Goal: Complete application form: Complete application form

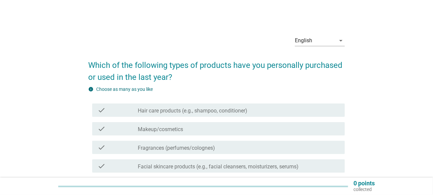
scroll to position [33, 0]
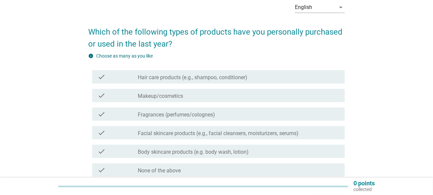
click at [165, 79] on label "Hair care products (e.g., shampoo, conditioner)" at bounding box center [193, 77] width 110 height 7
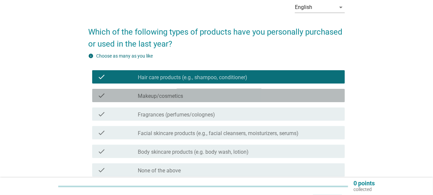
click at [163, 93] on label "Makeup/cosmetics" at bounding box center [160, 96] width 45 height 7
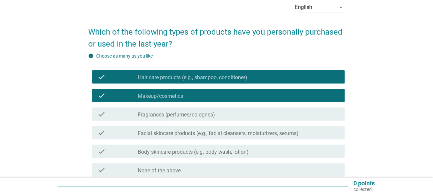
click at [170, 113] on label "Fragrances (perfumes/colognes)" at bounding box center [176, 115] width 77 height 7
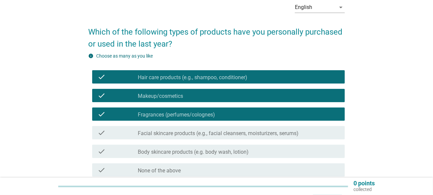
click at [173, 135] on label "Facial skincare products (e.g., facial cleansers, moisturizers, serums)" at bounding box center [218, 133] width 161 height 7
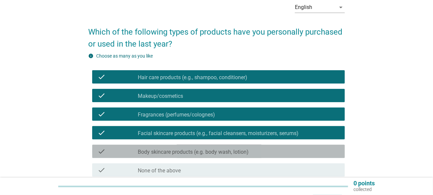
click at [167, 158] on div "check check_box_outline_blank Body skincare products (e.g. body wash, lotion)" at bounding box center [216, 151] width 257 height 19
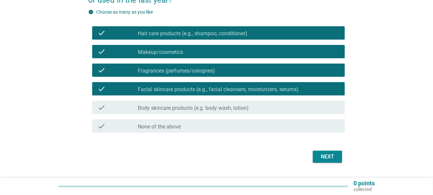
scroll to position [94, 0]
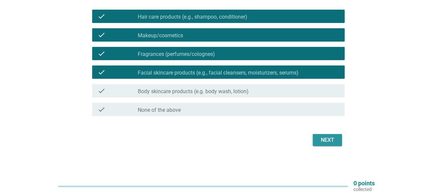
drag, startPoint x: 338, startPoint y: 145, endPoint x: 228, endPoint y: 93, distance: 121.4
click at [229, 96] on form "Which of the following types of products have you personally purchased or used …" at bounding box center [216, 53] width 257 height 189
click at [228, 89] on label "Body skincare products (e.g. body wash, lotion)" at bounding box center [193, 91] width 111 height 7
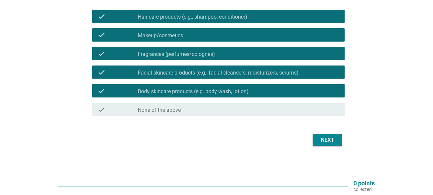
click at [334, 146] on div "Next" at bounding box center [216, 140] width 257 height 16
click at [331, 141] on div "Next" at bounding box center [327, 140] width 19 height 8
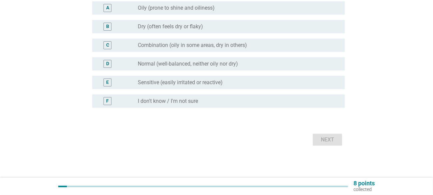
scroll to position [0, 0]
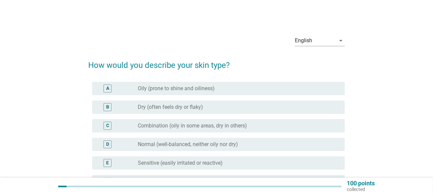
drag, startPoint x: 167, startPoint y: 110, endPoint x: 169, endPoint y: 162, distance: 52.0
click at [169, 162] on div "A radio_button_unchecked Oily (prone to shine and oiliness) B radio_button_unch…" at bounding box center [216, 135] width 257 height 112
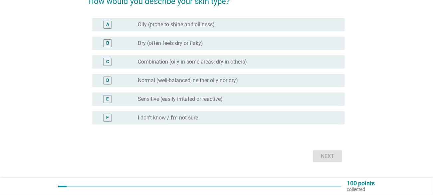
scroll to position [67, 0]
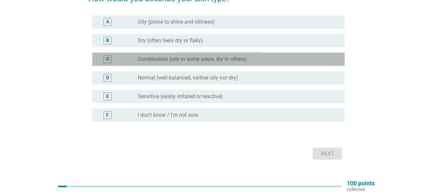
click at [171, 65] on div "C radio_button_unchecked Combination (oily in some areas, dry in others)" at bounding box center [218, 59] width 253 height 13
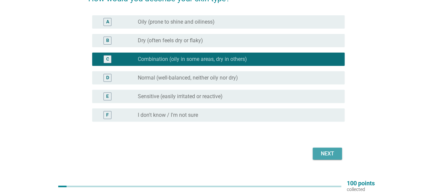
click at [321, 150] on div "Next" at bounding box center [327, 154] width 19 height 8
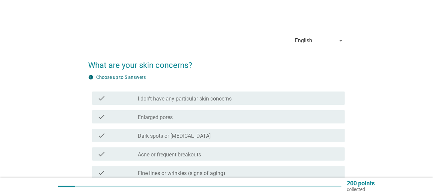
click at [183, 132] on div "check_box_outline_blank Dark spots or [MEDICAL_DATA]" at bounding box center [239, 136] width 202 height 8
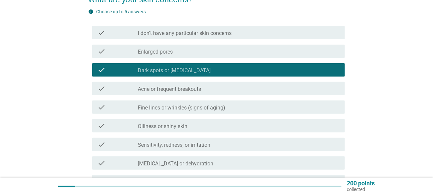
scroll to position [67, 0]
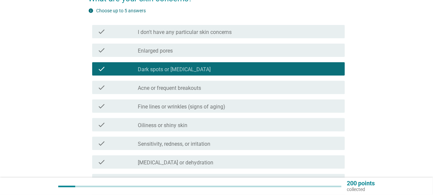
click at [177, 108] on label "Fine lines or wrinkles (signs of aging)" at bounding box center [182, 107] width 88 height 7
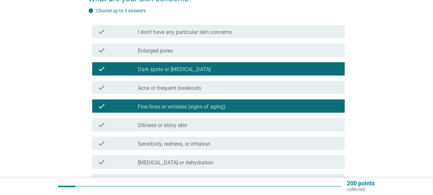
click at [176, 128] on label "Oiliness or shiny skin" at bounding box center [163, 125] width 50 height 7
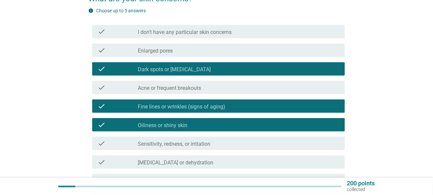
click at [180, 143] on label "Sensitivity, redness, or irritation" at bounding box center [174, 144] width 73 height 7
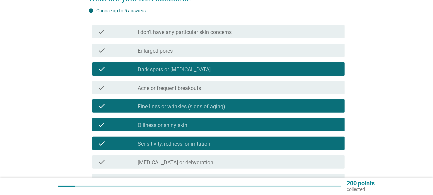
click at [175, 164] on label "[MEDICAL_DATA] or dehydration" at bounding box center [176, 162] width 76 height 7
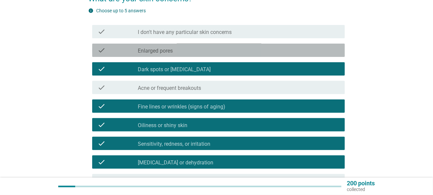
click at [163, 55] on div "check check_box_outline_blank Enlarged pores" at bounding box center [218, 50] width 253 height 13
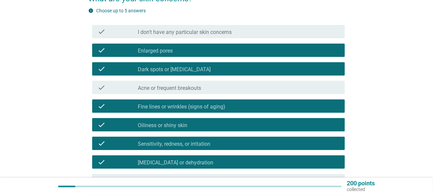
click at [175, 92] on div "check check_box_outline_blank Acne or frequent breakouts" at bounding box center [218, 87] width 253 height 13
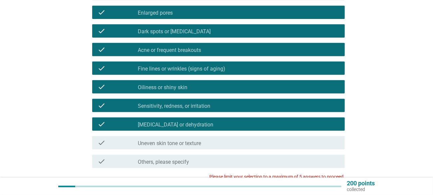
scroll to position [166, 0]
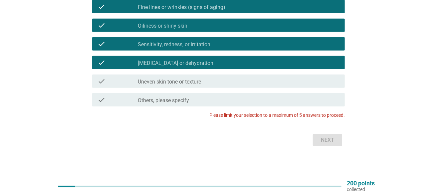
click at [180, 83] on label "Uneven skin tone or texture" at bounding box center [169, 82] width 63 height 7
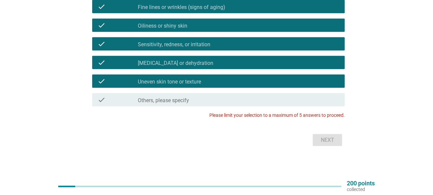
click at [323, 144] on div "Next" at bounding box center [216, 140] width 257 height 16
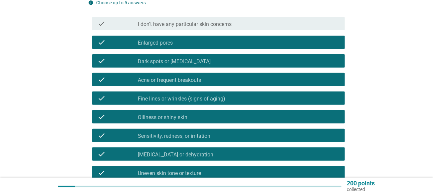
scroll to position [66, 0]
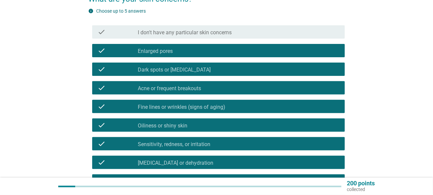
click at [171, 127] on label "Oiliness or shiny skin" at bounding box center [163, 126] width 50 height 7
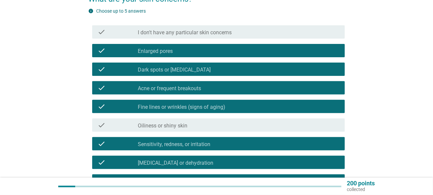
click at [171, 127] on label "Oiliness or shiny skin" at bounding box center [163, 126] width 50 height 7
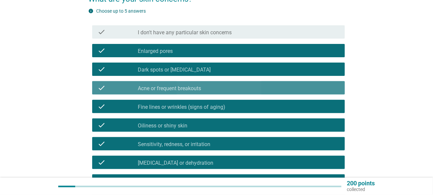
click at [165, 86] on label "Acne or frequent breakouts" at bounding box center [169, 88] width 63 height 7
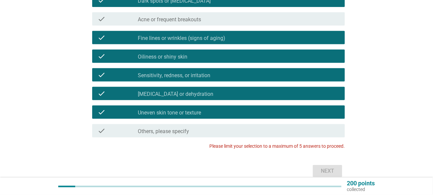
scroll to position [166, 0]
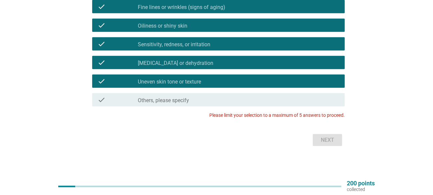
click at [182, 80] on label "Uneven skin tone or texture" at bounding box center [169, 82] width 63 height 7
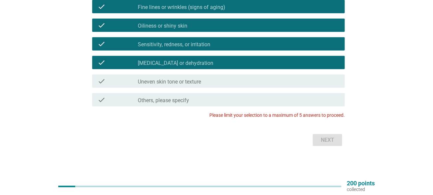
click at [192, 58] on div "check check_box [MEDICAL_DATA] or dehydration" at bounding box center [218, 62] width 253 height 13
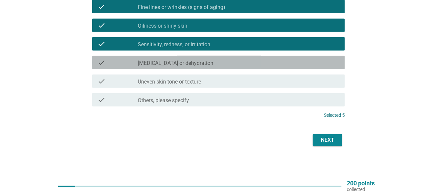
click at [196, 67] on div "check check_box [MEDICAL_DATA] or dehydration" at bounding box center [218, 62] width 253 height 13
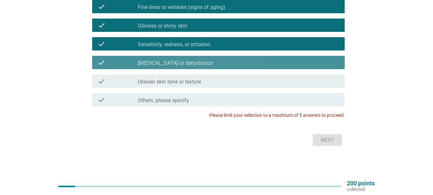
click at [207, 66] on div "check_box [MEDICAL_DATA] or dehydration" at bounding box center [239, 63] width 202 height 8
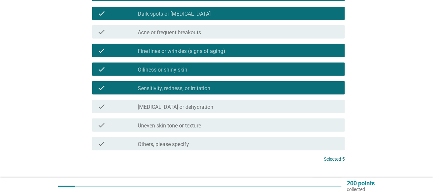
scroll to position [133, 0]
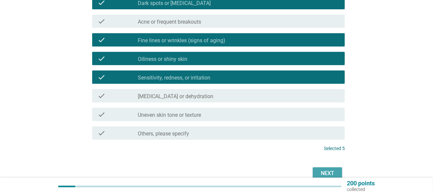
click at [338, 173] on button "Next" at bounding box center [327, 173] width 29 height 12
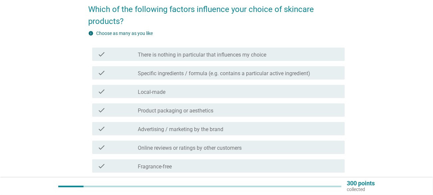
scroll to position [67, 0]
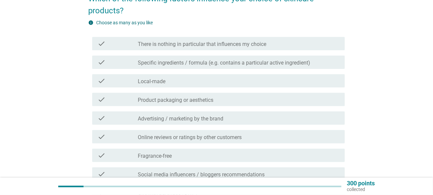
click at [171, 139] on label "Online reviews or ratings by other customers" at bounding box center [190, 137] width 104 height 7
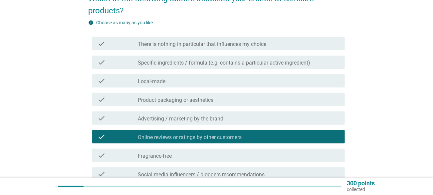
click at [180, 66] on label "Specific ingredients / formula (e.g. contains a particular active ingredient)" at bounding box center [224, 63] width 172 height 7
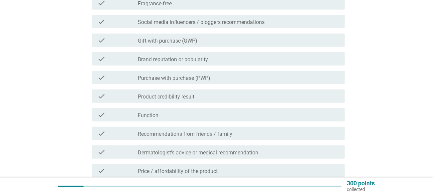
scroll to position [233, 0]
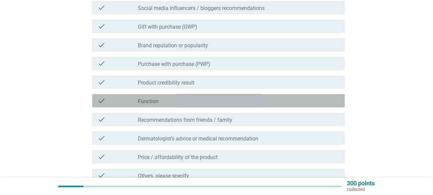
click at [195, 97] on div "check_box_outline_blank Function" at bounding box center [239, 101] width 202 height 8
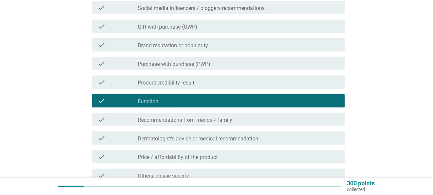
click at [200, 122] on label "Recommendations from friends / family" at bounding box center [185, 120] width 95 height 7
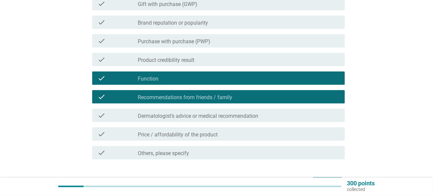
scroll to position [266, 0]
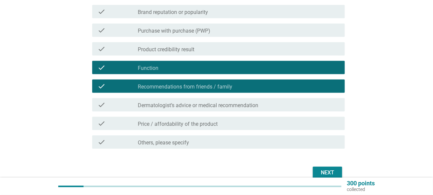
click at [197, 104] on label "Dermatologist’s advice or medical recommendation" at bounding box center [198, 105] width 121 height 7
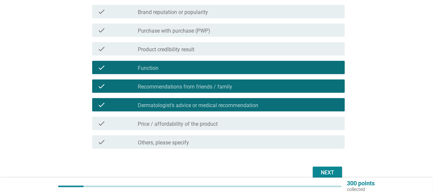
click at [201, 125] on label "Price / affordability of the product" at bounding box center [178, 124] width 80 height 7
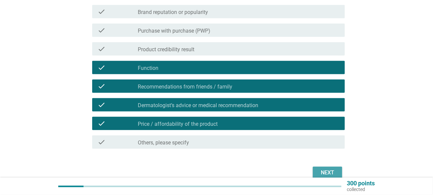
click at [326, 168] on button "Next" at bounding box center [327, 173] width 29 height 12
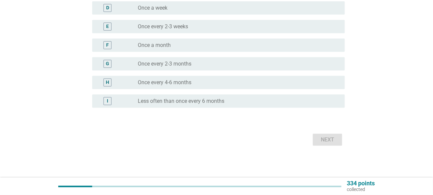
scroll to position [0, 0]
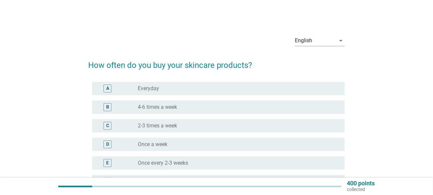
click at [174, 130] on div "C radio_button_unchecked 2-3 times a week" at bounding box center [218, 125] width 253 height 13
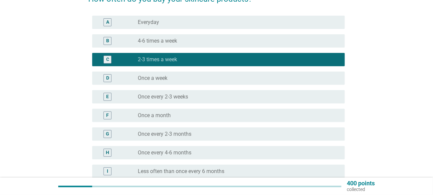
scroll to position [67, 0]
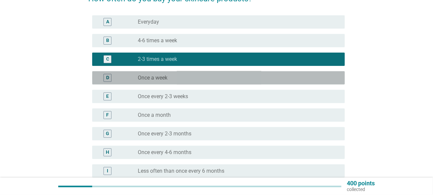
click at [157, 79] on label "Once a week" at bounding box center [153, 78] width 30 height 7
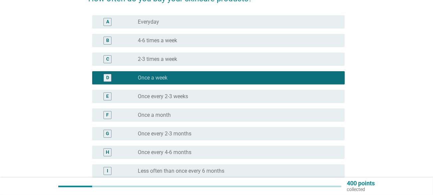
click at [164, 119] on div "F radio_button_unchecked Once a month" at bounding box center [218, 115] width 253 height 13
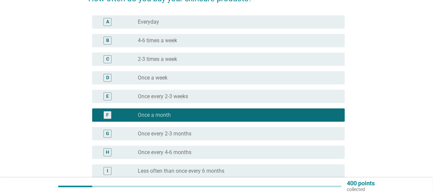
scroll to position [136, 0]
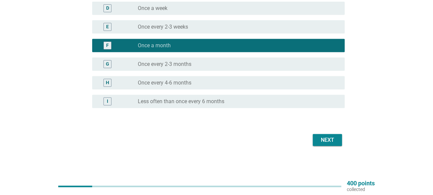
click at [334, 135] on button "Next" at bounding box center [327, 140] width 29 height 12
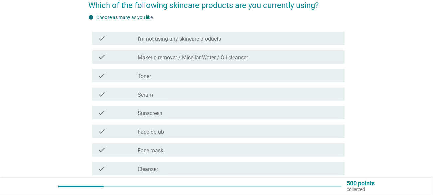
scroll to position [67, 0]
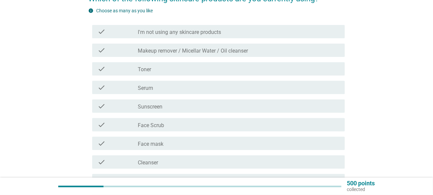
click at [157, 108] on label "Sunscreen" at bounding box center [150, 107] width 25 height 7
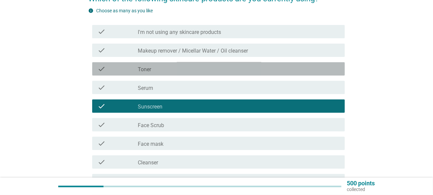
click at [160, 73] on div "check check_box_outline_blank Toner" at bounding box center [218, 68] width 253 height 13
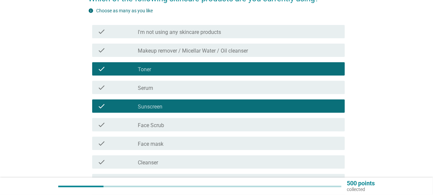
click at [176, 50] on label "Makeup remover / Micellar Water / Oil cleanser" at bounding box center [193, 51] width 110 height 7
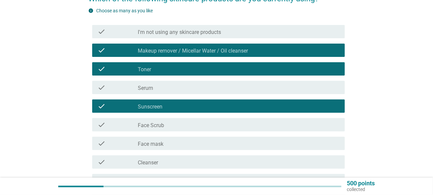
click at [158, 138] on div "check check_box_outline_blank Face mask" at bounding box center [218, 143] width 253 height 13
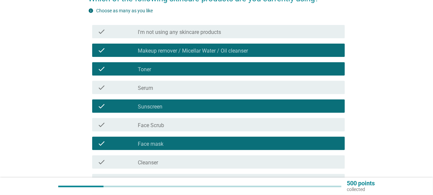
click at [165, 125] on div "check_box_outline_blank Face Scrub" at bounding box center [239, 125] width 202 height 8
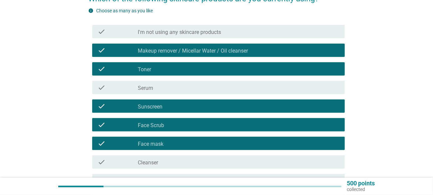
click at [163, 158] on div "check_box_outline_blank Cleanser" at bounding box center [239, 162] width 202 height 8
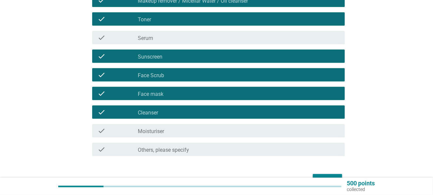
scroll to position [156, 0]
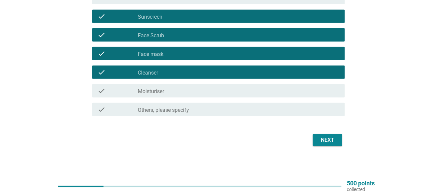
click at [334, 139] on div "Next" at bounding box center [327, 140] width 19 height 8
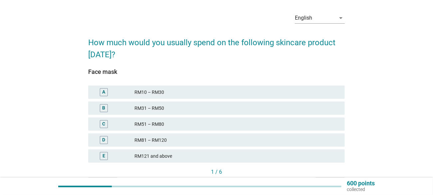
scroll to position [33, 0]
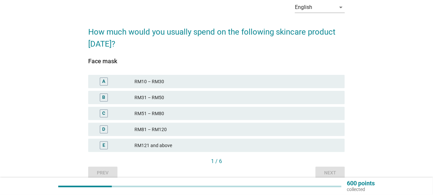
click at [189, 131] on div "RM81 – RM120" at bounding box center [237, 130] width 205 height 8
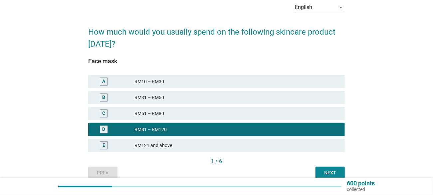
click at [337, 176] on button "Next" at bounding box center [330, 173] width 29 height 12
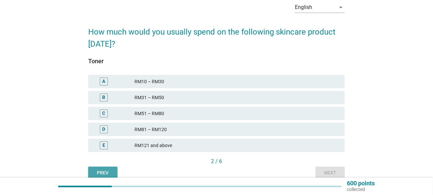
click at [103, 169] on div "Prev" at bounding box center [103, 172] width 19 height 7
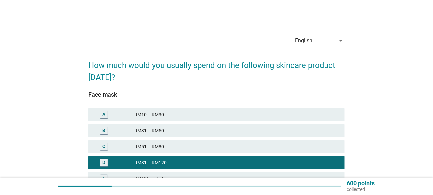
click at [152, 115] on div "RM10 – RM30" at bounding box center [237, 115] width 205 height 8
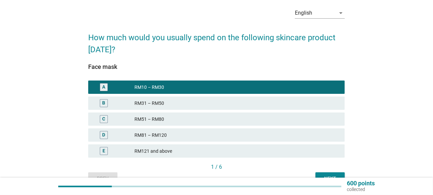
scroll to position [64, 0]
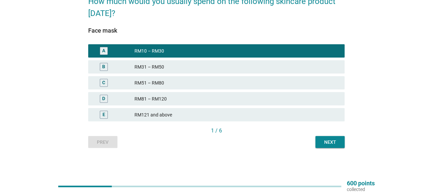
click at [337, 139] on div "Next" at bounding box center [330, 142] width 19 height 7
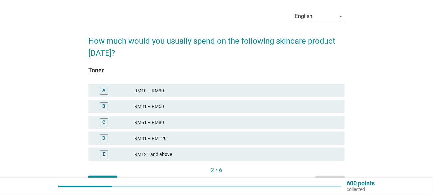
scroll to position [33, 0]
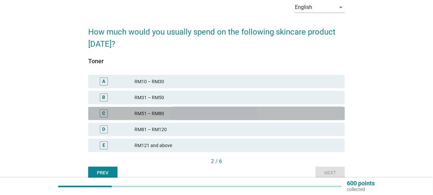
click at [173, 115] on div "RM51 – RM80" at bounding box center [237, 114] width 205 height 8
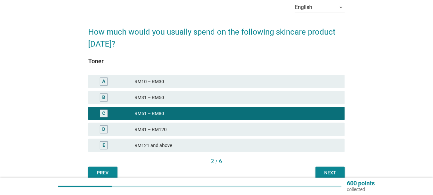
click at [330, 176] on div "Next" at bounding box center [330, 172] width 19 height 7
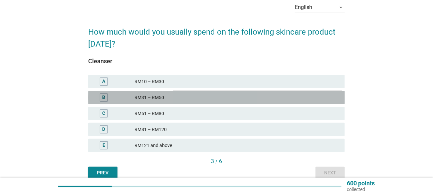
click at [152, 100] on div "RM31 – RM50" at bounding box center [237, 98] width 205 height 8
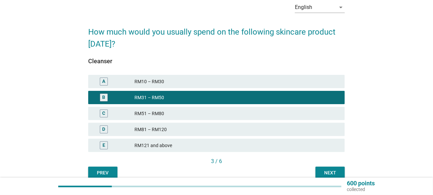
click at [326, 175] on div "Next" at bounding box center [330, 172] width 19 height 7
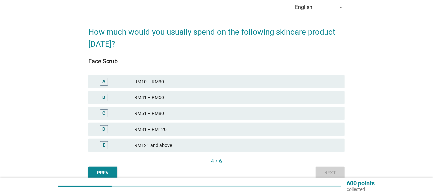
scroll to position [0, 0]
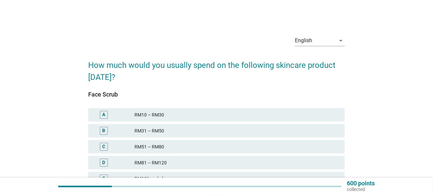
click at [148, 116] on div "RM10 – RM30" at bounding box center [237, 115] width 205 height 8
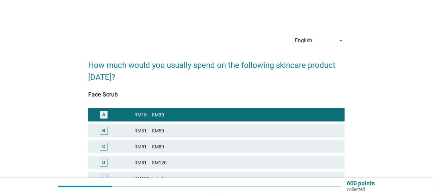
scroll to position [64, 0]
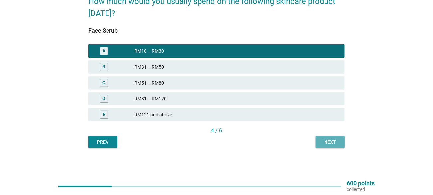
drag, startPoint x: 339, startPoint y: 138, endPoint x: 336, endPoint y: 136, distance: 4.2
click at [339, 138] on button "Next" at bounding box center [330, 142] width 29 height 12
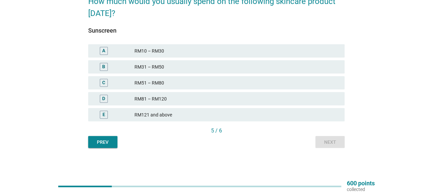
click at [154, 62] on div "B RM31 – RM50" at bounding box center [216, 66] width 257 height 13
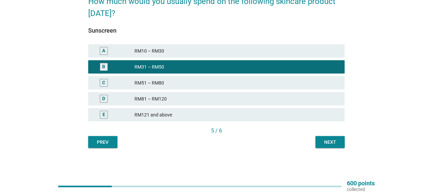
click at [345, 150] on div "English arrow_drop_down How much would you usually spend on the following skinc…" at bounding box center [216, 57] width 267 height 193
click at [157, 45] on div "A RM10 – RM30" at bounding box center [216, 50] width 257 height 13
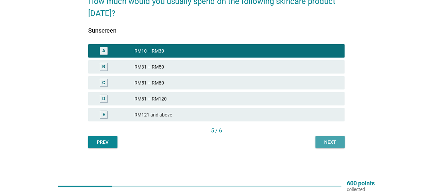
click at [329, 141] on div "Next" at bounding box center [330, 142] width 19 height 7
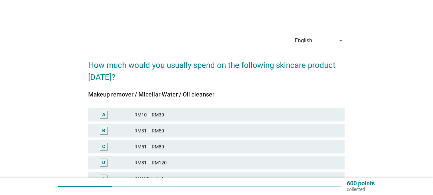
click at [169, 115] on div "RM10 – RM30" at bounding box center [237, 115] width 205 height 8
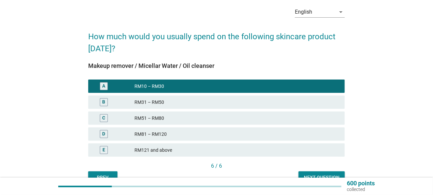
scroll to position [64, 0]
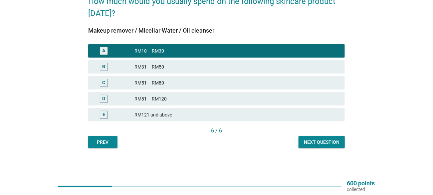
click at [331, 147] on button "Next question" at bounding box center [322, 142] width 46 height 12
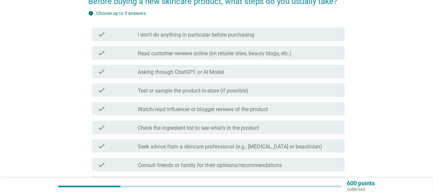
scroll to position [0, 0]
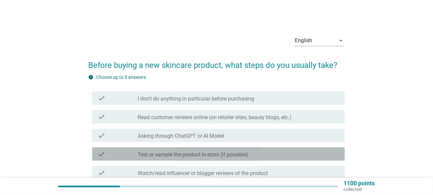
click at [195, 153] on label "Test or sample the product in-store (if possible)" at bounding box center [193, 154] width 111 height 7
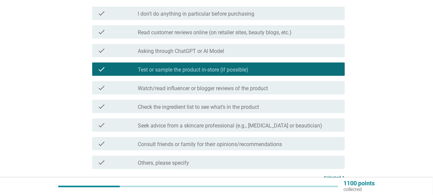
scroll to position [100, 0]
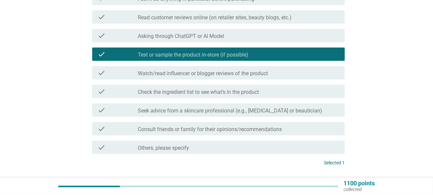
click at [257, 114] on div "check check_box_outline_blank Seek advice from a skincare professional (e.g., […" at bounding box center [218, 110] width 253 height 13
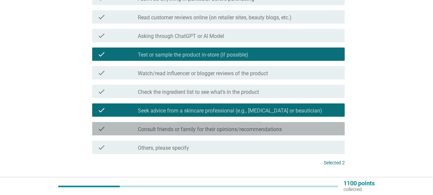
click at [264, 129] on label "Consult friends or family for their opinions/recommendations" at bounding box center [210, 129] width 144 height 7
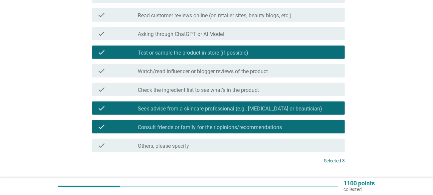
scroll to position [133, 0]
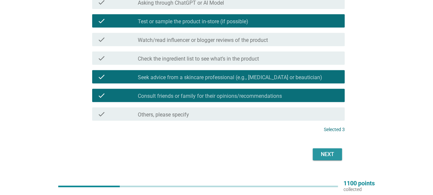
click at [334, 154] on div "Next" at bounding box center [327, 154] width 19 height 8
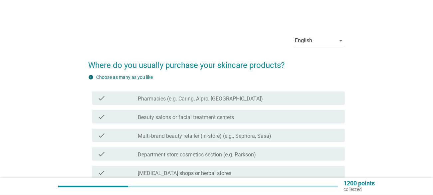
drag, startPoint x: 194, startPoint y: 103, endPoint x: 196, endPoint y: 113, distance: 10.6
click at [194, 103] on div "check check_box_outline_blank Pharmacies (e.g. Caring, Alpro, [GEOGRAPHIC_DATA])" at bounding box center [218, 98] width 253 height 13
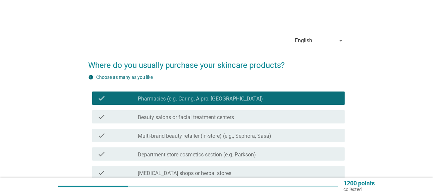
scroll to position [33, 0]
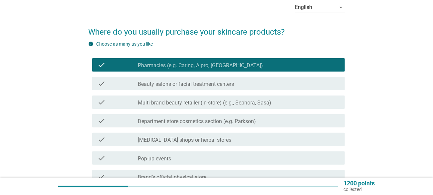
click at [195, 143] on label "[MEDICAL_DATA] shops or herbal stores" at bounding box center [185, 140] width 94 height 7
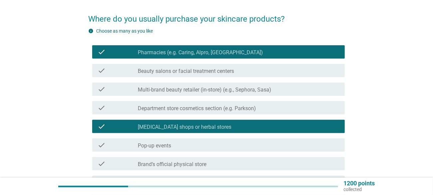
scroll to position [67, 0]
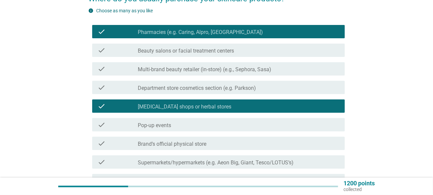
click at [193, 126] on div "check_box_outline_blank Pop-up events" at bounding box center [239, 125] width 202 height 8
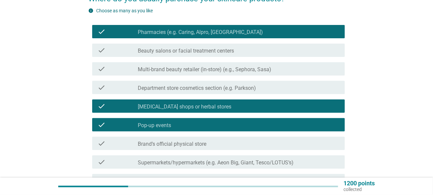
click at [202, 165] on label "Supermarkets/hypermarkets (e.g. Aeon Big, Giant, Tesco/LOTUS’s)" at bounding box center [216, 162] width 156 height 7
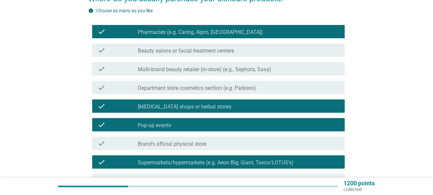
click at [190, 94] on div "check check_box_outline_blank Department store cosmetics section (e.g. Parkson)" at bounding box center [218, 87] width 253 height 13
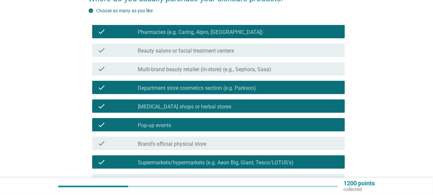
click at [207, 77] on div "check check_box_outline_blank Multi-brand beauty retailer (in-store) (e.g., Sep…" at bounding box center [216, 69] width 257 height 19
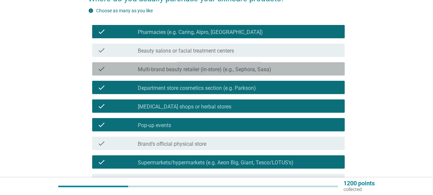
click at [208, 72] on label "Multi-brand beauty retailer (in-store) (e.g., Sephora, Sasa)" at bounding box center [205, 69] width 134 height 7
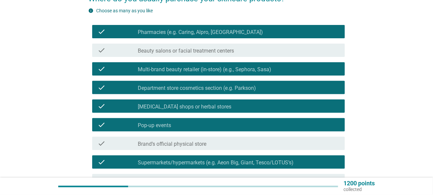
click at [207, 90] on label "Department store cosmetics section (e.g. Parkson)" at bounding box center [197, 88] width 118 height 7
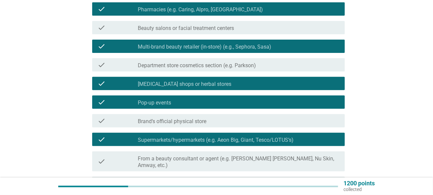
scroll to position [100, 0]
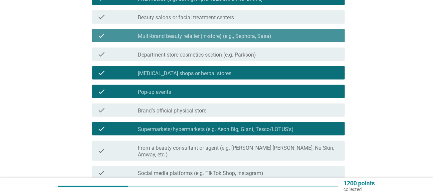
click at [193, 41] on div "check check_box Multi-brand beauty retailer (in-store) (e.g., Sephora, Sasa)" at bounding box center [218, 35] width 253 height 13
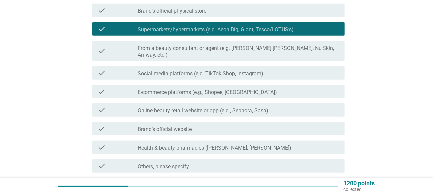
click at [246, 88] on div "check_box_outline_blank E-commerce platforms (e.g., Shopee, Lazada)" at bounding box center [239, 92] width 202 height 8
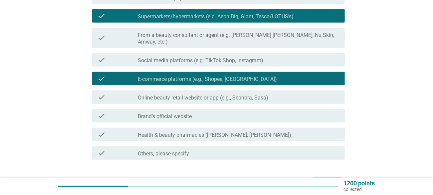
scroll to position [233, 0]
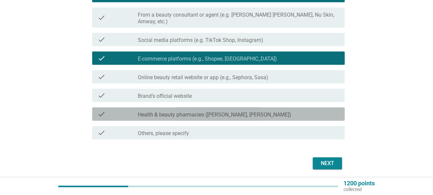
click at [266, 111] on div "check_box_outline_blank Health & beauty pharmacies (e.g. Guardian, [PERSON_NAME…" at bounding box center [239, 114] width 202 height 8
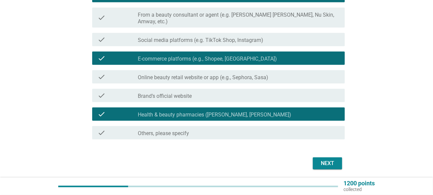
click at [331, 161] on button "Next" at bounding box center [327, 163] width 29 height 12
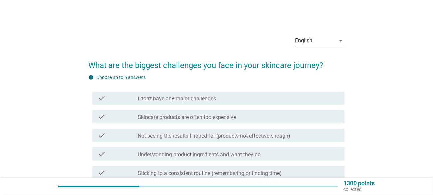
click at [206, 137] on label "Not seeing the results I hoped for (products not effective enough)" at bounding box center [214, 136] width 152 height 7
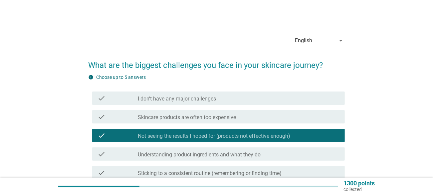
scroll to position [33, 0]
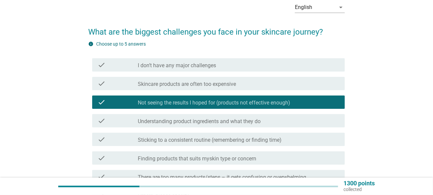
click at [191, 90] on div "check check_box_outline_blank Skincare products are often too expensive" at bounding box center [218, 83] width 253 height 13
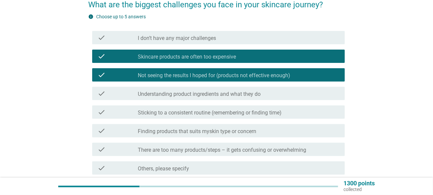
scroll to position [100, 0]
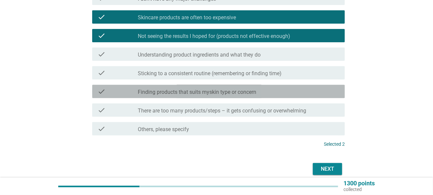
click at [199, 93] on label "Finding products that suits myskin type or concern" at bounding box center [197, 92] width 119 height 7
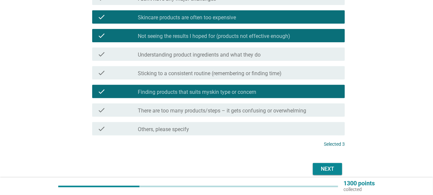
drag, startPoint x: 247, startPoint y: 119, endPoint x: 253, endPoint y: 110, distance: 10.7
click at [247, 119] on div "check check_box_outline_blank There are too many products/steps – it gets confu…" at bounding box center [216, 110] width 257 height 19
click at [253, 110] on label "There are too many products/steps – it gets confusing or overwhelming" at bounding box center [222, 111] width 168 height 7
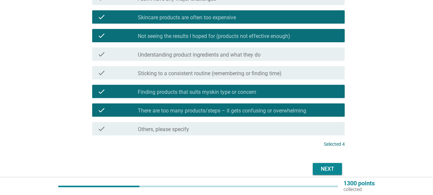
click at [260, 54] on label "Understanding product ingredients and what they do" at bounding box center [199, 55] width 123 height 7
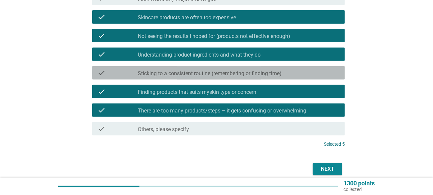
click at [268, 70] on div "check_box_outline_blank Sticking to a consistent routine (remembering or findin…" at bounding box center [239, 73] width 202 height 8
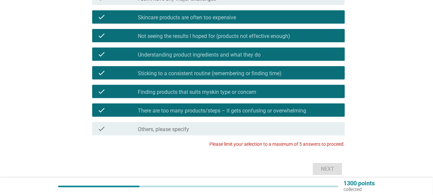
click at [259, 66] on div "check check_box_outline_blank Sticking to a consistent routine (remembering or …" at bounding box center [216, 73] width 257 height 19
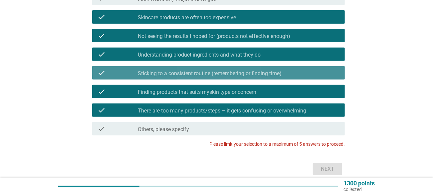
click at [262, 70] on label "Sticking to a consistent routine (remembering or finding time)" at bounding box center [210, 73] width 144 height 7
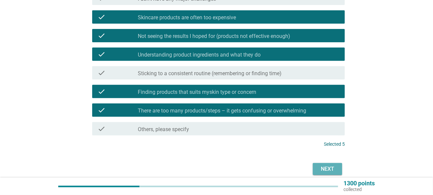
click at [325, 165] on button "Next" at bounding box center [327, 169] width 29 height 12
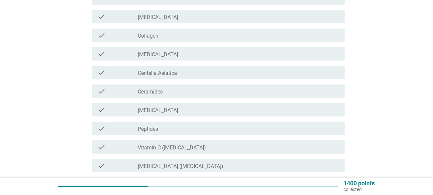
scroll to position [133, 0]
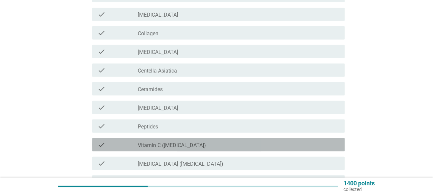
click at [172, 147] on label "Vitamin C ([MEDICAL_DATA])" at bounding box center [172, 145] width 68 height 7
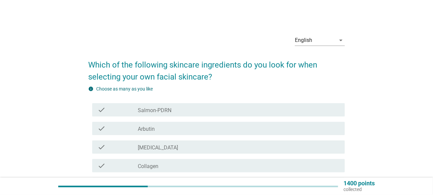
scroll to position [0, 0]
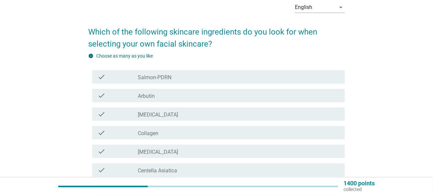
click at [154, 136] on label "Collagen" at bounding box center [148, 133] width 21 height 7
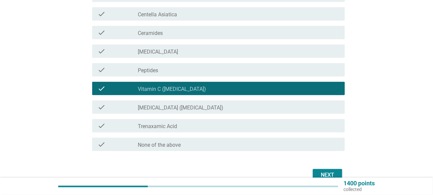
scroll to position [200, 0]
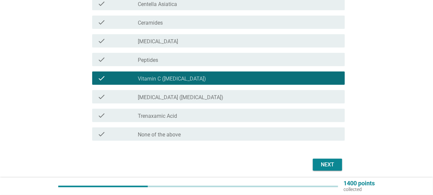
click at [336, 161] on div "Next" at bounding box center [327, 165] width 19 height 8
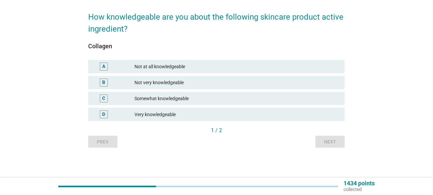
scroll to position [0, 0]
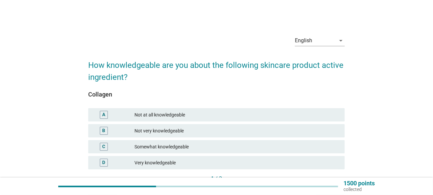
click at [171, 116] on div "Not at all knowledgeable" at bounding box center [237, 115] width 205 height 8
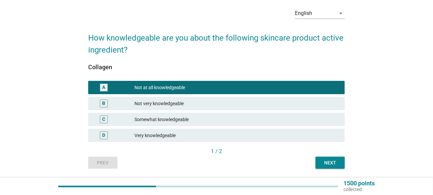
scroll to position [48, 0]
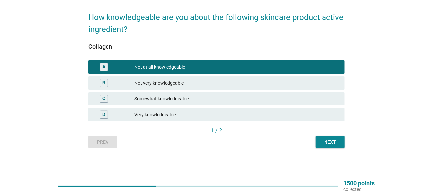
click at [324, 143] on div "Next" at bounding box center [330, 142] width 19 height 7
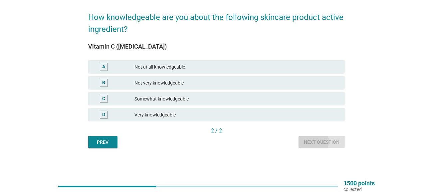
scroll to position [0, 0]
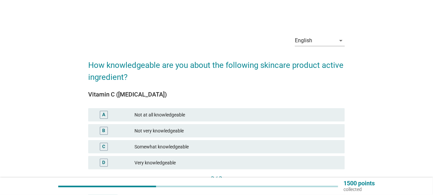
click at [204, 115] on div "Not at all knowledgeable" at bounding box center [237, 115] width 205 height 8
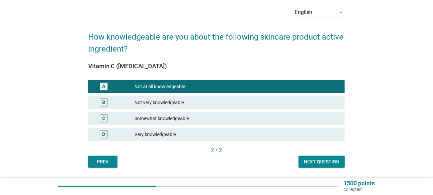
scroll to position [48, 0]
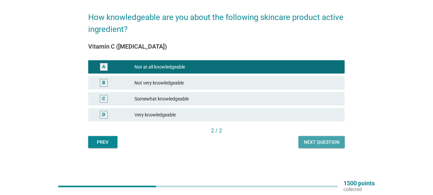
click at [316, 146] on button "Next question" at bounding box center [322, 142] width 46 height 12
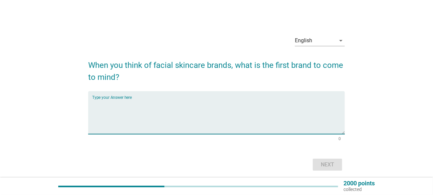
click at [202, 123] on textarea "Type your Answer here" at bounding box center [218, 116] width 253 height 35
type textarea "eucerin"
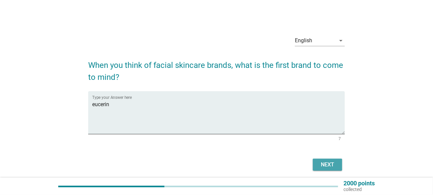
click at [318, 165] on div "Next" at bounding box center [327, 165] width 19 height 8
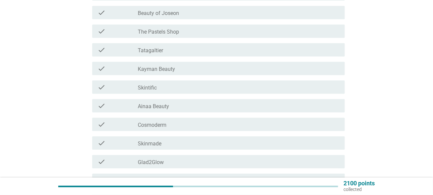
scroll to position [200, 0]
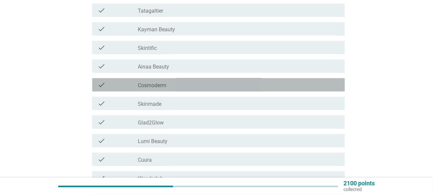
click at [163, 84] on label "Cosmoderm" at bounding box center [152, 85] width 29 height 7
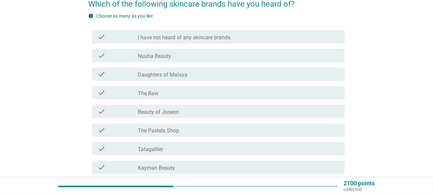
scroll to position [33, 0]
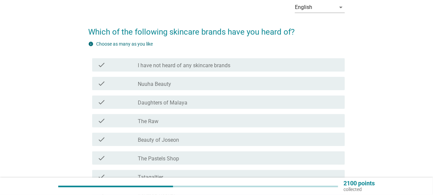
click at [166, 111] on div "check check_box_outline_blank Daughters of Malaya" at bounding box center [216, 102] width 257 height 19
click at [165, 103] on label "Daughters of Malaya" at bounding box center [163, 103] width 50 height 7
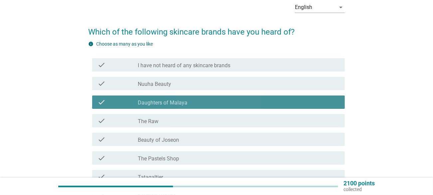
click at [165, 103] on label "Daughters of Malaya" at bounding box center [163, 103] width 50 height 7
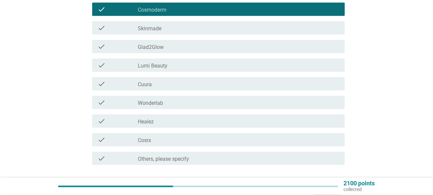
scroll to position [324, 0]
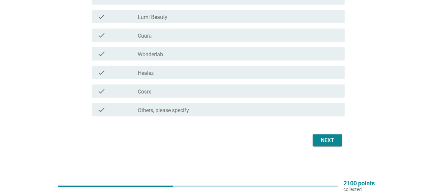
click at [335, 133] on div "Next" at bounding box center [216, 141] width 257 height 16
click at [335, 145] on button "Next" at bounding box center [327, 141] width 29 height 12
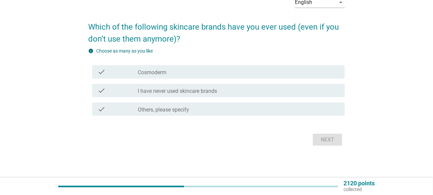
scroll to position [0, 0]
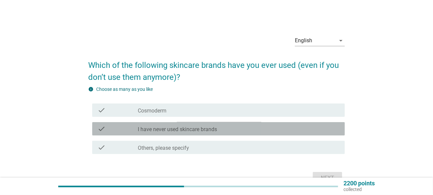
click at [207, 129] on label "I have never used skincare brands" at bounding box center [177, 129] width 79 height 7
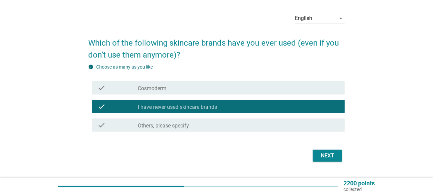
scroll to position [33, 0]
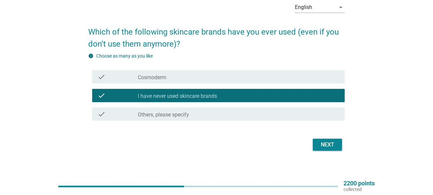
click at [176, 81] on div "check_box_outline_blank Cosmoderm" at bounding box center [239, 77] width 202 height 8
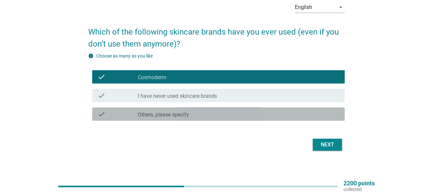
click at [176, 115] on label "Others, please specify" at bounding box center [163, 115] width 51 height 7
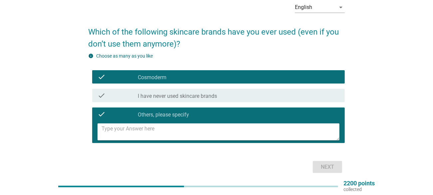
click at [157, 132] on textarea at bounding box center [221, 132] width 238 height 17
drag, startPoint x: 333, startPoint y: 167, endPoint x: 200, endPoint y: 154, distance: 133.5
click at [205, 165] on div "Next" at bounding box center [216, 167] width 257 height 16
click at [183, 130] on textarea "eucerin" at bounding box center [221, 132] width 238 height 17
type textarea "eucerin, innisfree"
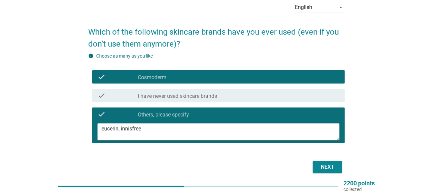
click at [324, 163] on div "Next" at bounding box center [327, 167] width 19 height 8
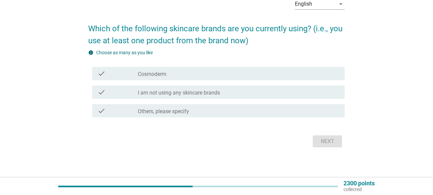
scroll to position [38, 0]
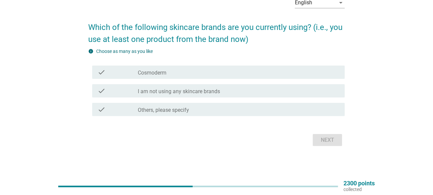
click at [178, 120] on form "Which of the following skincare brands are you currently using? (i.e., you use …" at bounding box center [216, 82] width 257 height 134
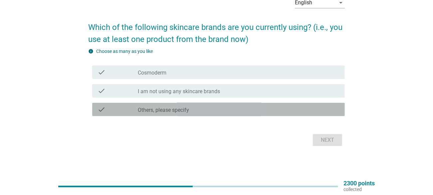
click at [181, 109] on label "Others, please specify" at bounding box center [163, 110] width 51 height 7
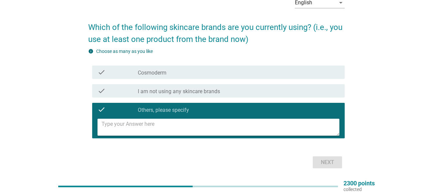
click at [169, 133] on textarea at bounding box center [221, 127] width 238 height 17
type textarea "eucerin, innisfree"
click at [321, 162] on div "Next" at bounding box center [327, 162] width 19 height 8
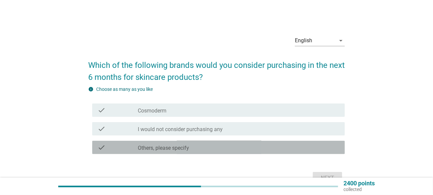
click at [225, 142] on div "check check_box Others, please specify" at bounding box center [218, 147] width 253 height 13
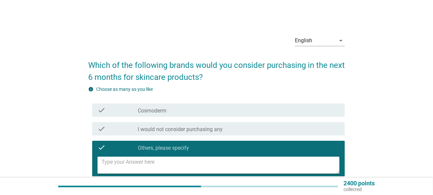
click at [140, 162] on textarea at bounding box center [221, 165] width 238 height 17
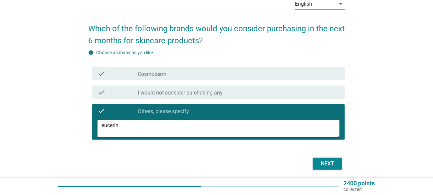
scroll to position [60, 0]
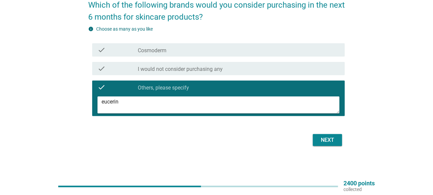
type textarea "eucerin"
click at [314, 143] on button "Next" at bounding box center [327, 140] width 29 height 12
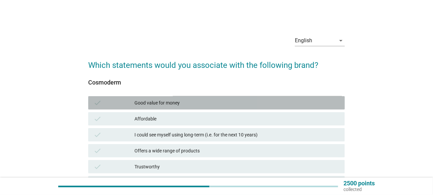
click at [135, 108] on div "check Good value for money" at bounding box center [216, 102] width 257 height 13
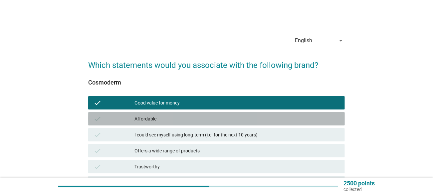
click at [135, 119] on div "Affordable" at bounding box center [237, 119] width 205 height 8
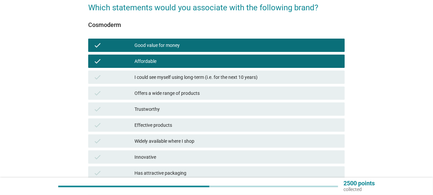
scroll to position [67, 0]
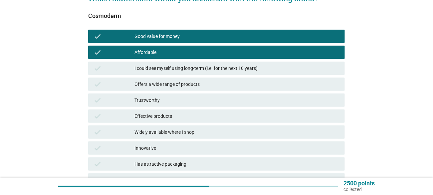
click at [146, 98] on div "Trustworthy" at bounding box center [237, 100] width 205 height 8
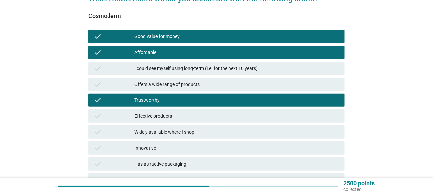
scroll to position [100, 0]
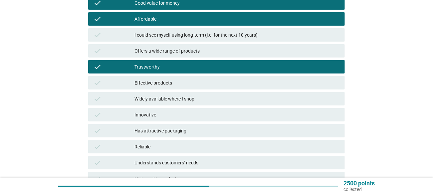
drag, startPoint x: 158, startPoint y: 80, endPoint x: 161, endPoint y: 95, distance: 14.6
click at [158, 80] on div "Effective products" at bounding box center [237, 83] width 205 height 8
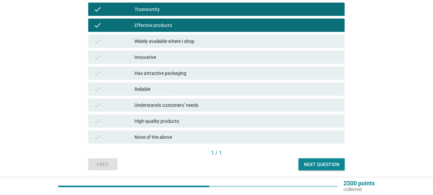
scroll to position [166, 0]
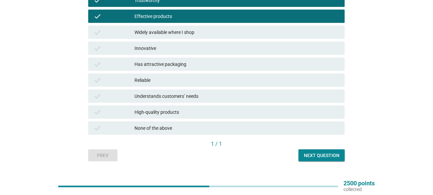
click at [217, 112] on div "High-quality products" at bounding box center [237, 112] width 205 height 8
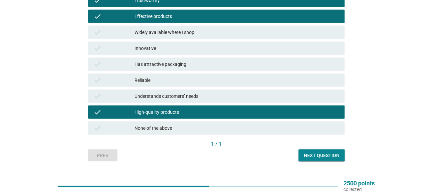
click at [312, 144] on div "1 / 1" at bounding box center [216, 144] width 257 height 8
click at [317, 152] on div "Next question" at bounding box center [322, 155] width 36 height 7
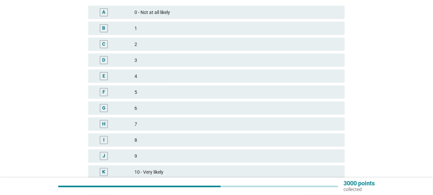
scroll to position [133, 0]
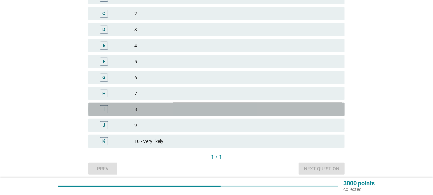
click at [144, 111] on div "8" at bounding box center [237, 110] width 205 height 8
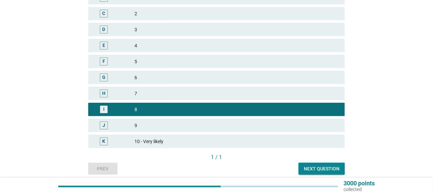
click at [307, 166] on div "Next question" at bounding box center [322, 168] width 36 height 7
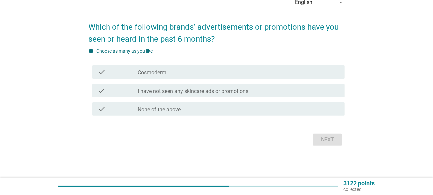
scroll to position [0, 0]
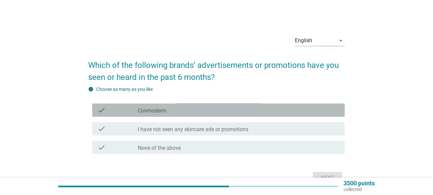
drag, startPoint x: 165, startPoint y: 115, endPoint x: 181, endPoint y: 118, distance: 16.3
click at [165, 113] on div "check check_box_outline_blank Cosmoderm" at bounding box center [218, 110] width 253 height 13
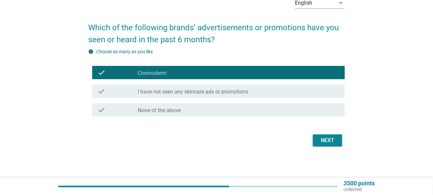
scroll to position [38, 0]
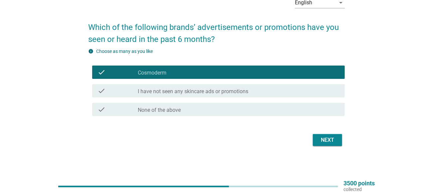
click at [319, 144] on button "Next" at bounding box center [327, 140] width 29 height 12
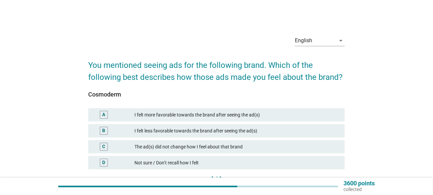
click at [204, 147] on div "The ad(s) did not change how I feel about that brand" at bounding box center [237, 147] width 205 height 8
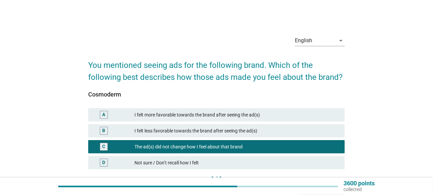
scroll to position [48, 0]
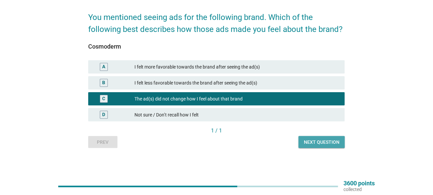
click at [307, 140] on div "Next question" at bounding box center [322, 142] width 36 height 7
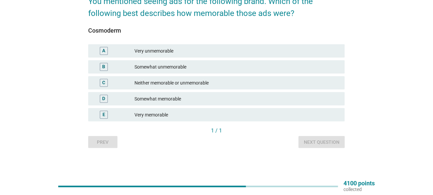
scroll to position [31, 0]
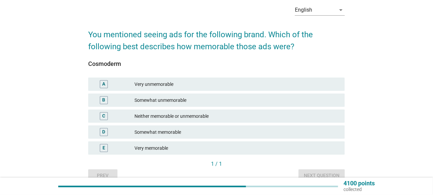
click at [105, 86] on div "A" at bounding box center [103, 84] width 3 height 7
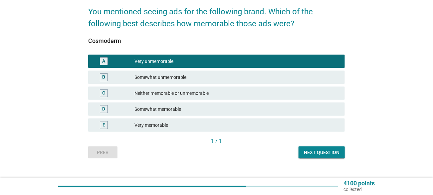
scroll to position [64, 0]
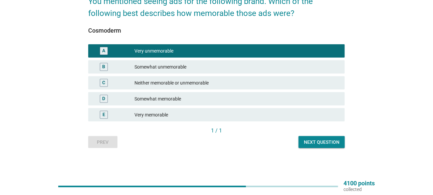
click at [324, 142] on div "Next question" at bounding box center [322, 142] width 36 height 7
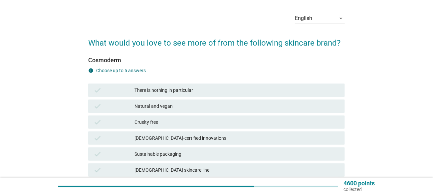
scroll to position [33, 0]
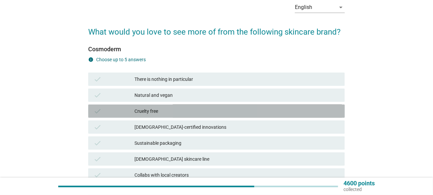
click at [158, 110] on div "Cruelty free" at bounding box center [237, 111] width 205 height 8
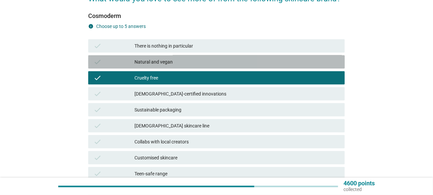
click at [166, 61] on div "Natural and vegan" at bounding box center [237, 62] width 205 height 8
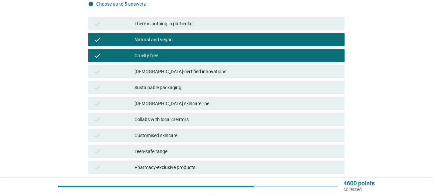
scroll to position [100, 0]
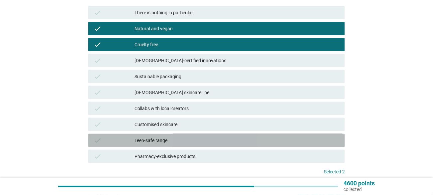
click at [190, 138] on div "Teen-safe range" at bounding box center [237, 141] width 205 height 8
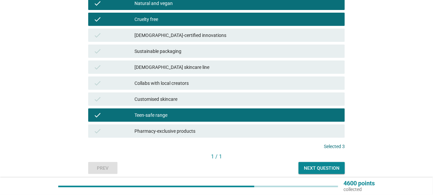
scroll to position [151, 0]
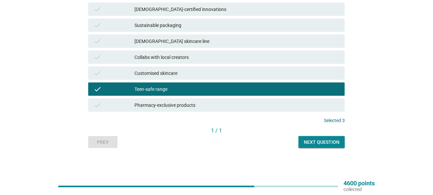
click at [323, 150] on div "English arrow_drop_down What would you love to see more of from the following s…" at bounding box center [216, 13] width 267 height 280
click at [323, 142] on div "Next question" at bounding box center [322, 142] width 36 height 7
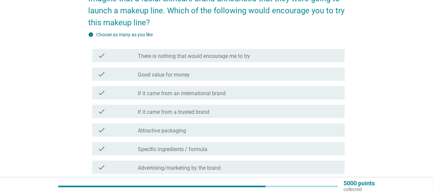
scroll to position [100, 0]
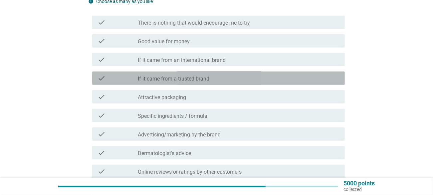
click at [199, 78] on label "If it came from a trusted brand" at bounding box center [174, 79] width 72 height 7
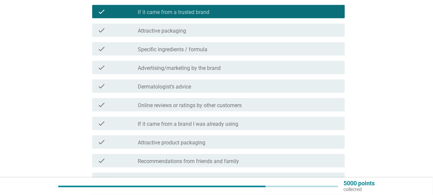
scroll to position [200, 0]
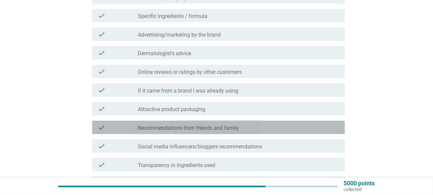
click at [235, 131] on label "Recommendations from friends and family" at bounding box center [188, 128] width 101 height 7
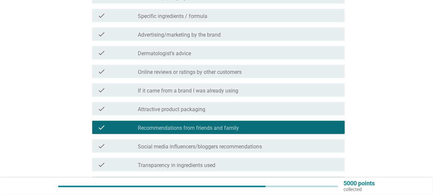
scroll to position [233, 0]
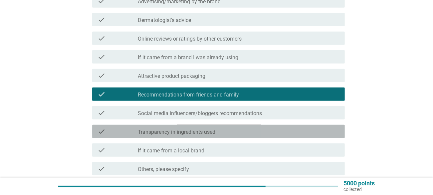
click at [225, 129] on div "check_box_outline_blank Transparency in ingredients used" at bounding box center [239, 132] width 202 height 8
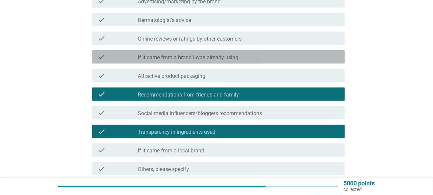
click at [220, 62] on div "check check_box_outline_blank If it came from a brand I was already using" at bounding box center [218, 56] width 253 height 13
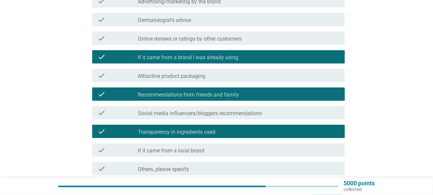
scroll to position [266, 0]
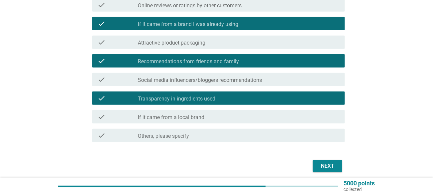
click at [337, 166] on button "Next" at bounding box center [327, 166] width 29 height 12
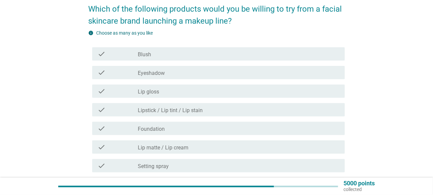
scroll to position [67, 0]
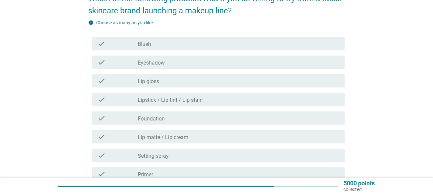
click at [172, 97] on label "Lipstick / Lip tint / Lip stain" at bounding box center [170, 100] width 65 height 7
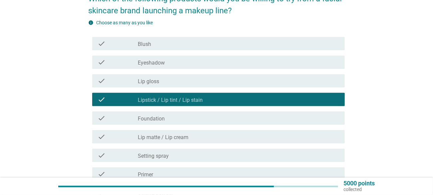
click at [170, 136] on label "Lip matte / Lip cream" at bounding box center [163, 137] width 51 height 7
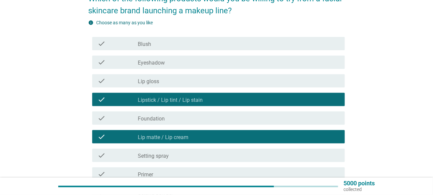
click at [176, 81] on div "check_box_outline_blank Lip gloss" at bounding box center [239, 81] width 202 height 8
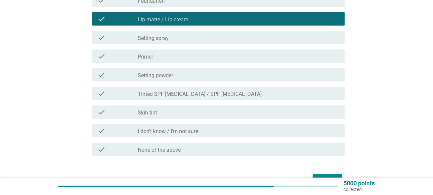
scroll to position [224, 0]
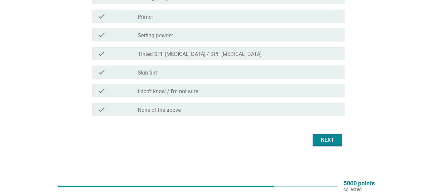
click at [326, 140] on div "Next" at bounding box center [327, 140] width 19 height 8
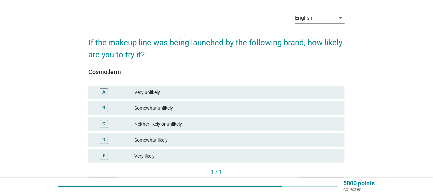
scroll to position [33, 0]
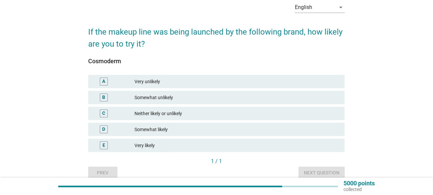
click at [158, 114] on div "Neither likely or unlikely" at bounding box center [237, 114] width 205 height 8
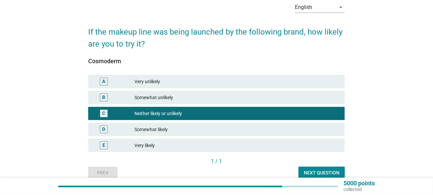
click at [315, 172] on div "Next question" at bounding box center [322, 172] width 36 height 7
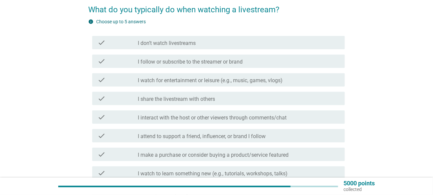
scroll to position [67, 0]
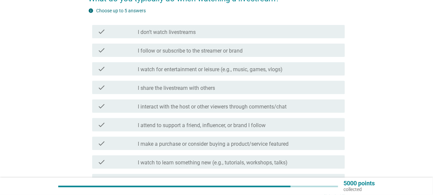
click at [185, 138] on div "check check_box_outline_blank I make a purchase or consider buying a product/se…" at bounding box center [218, 143] width 253 height 13
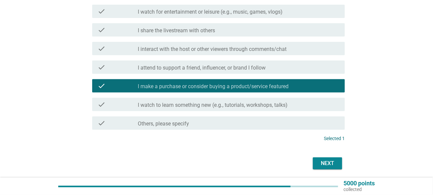
scroll to position [147, 0]
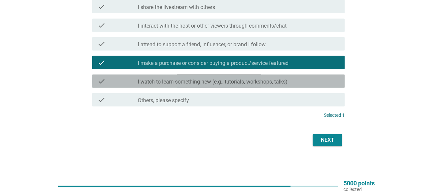
click at [297, 82] on div "check_box_outline_blank I watch to learn something new (e.g., tutorials, worksh…" at bounding box center [239, 81] width 202 height 8
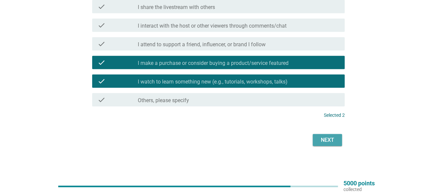
click at [325, 139] on div "Next" at bounding box center [327, 140] width 19 height 8
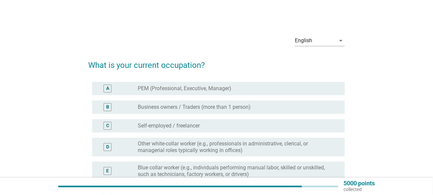
scroll to position [33, 0]
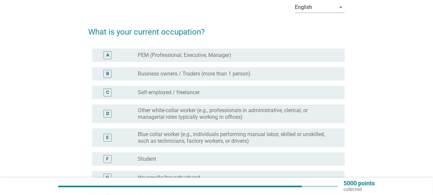
click at [264, 120] on label "Other white-collar worker (e.g., professionals in administrative, clerical, or …" at bounding box center [236, 113] width 196 height 13
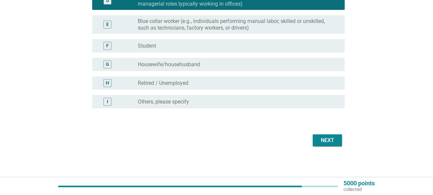
scroll to position [147, 0]
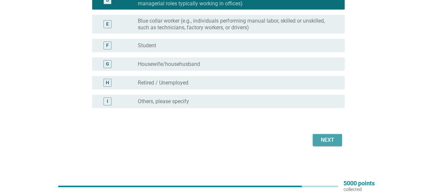
click at [326, 140] on div "Next" at bounding box center [327, 140] width 19 height 8
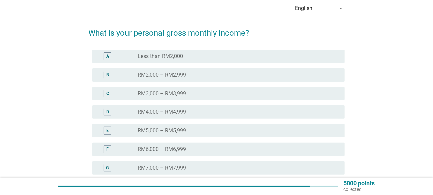
scroll to position [67, 0]
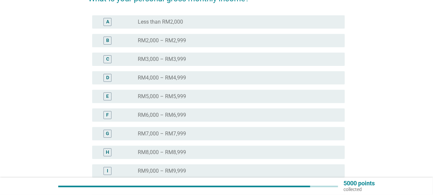
click at [177, 63] on div "C radio_button_unchecked RM3,000 – RM3,999" at bounding box center [218, 59] width 253 height 13
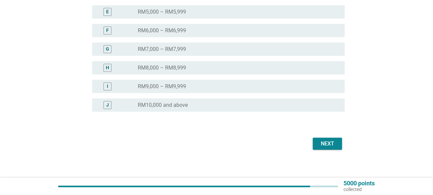
scroll to position [155, 0]
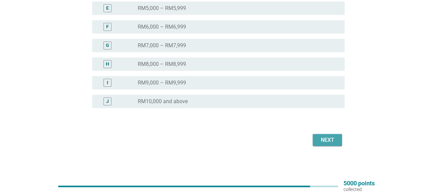
click at [330, 136] on div "Next" at bounding box center [327, 140] width 19 height 8
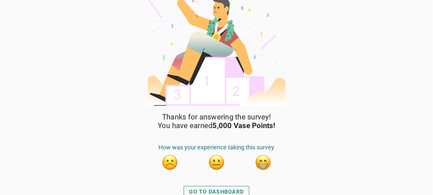
scroll to position [16, 0]
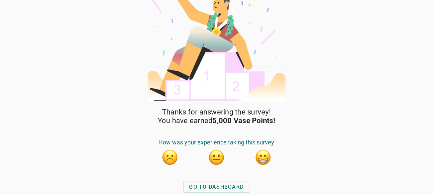
click at [218, 159] on button "button" at bounding box center [216, 157] width 17 height 17
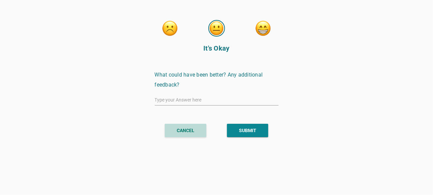
click at [195, 133] on button "CANCEL" at bounding box center [186, 130] width 42 height 13
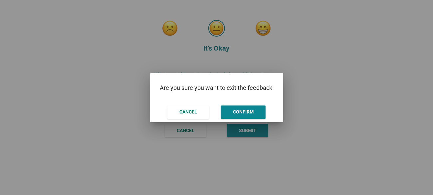
click at [234, 113] on div "CONFIRM" at bounding box center [243, 112] width 21 height 7
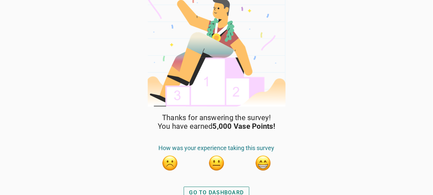
scroll to position [16, 0]
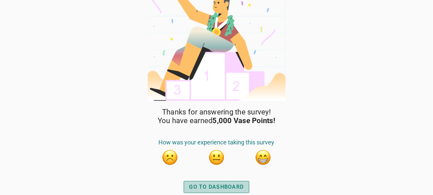
click at [211, 186] on div "GO TO DASHBOARD" at bounding box center [216, 187] width 55 height 8
